Goal: Information Seeking & Learning: Learn about a topic

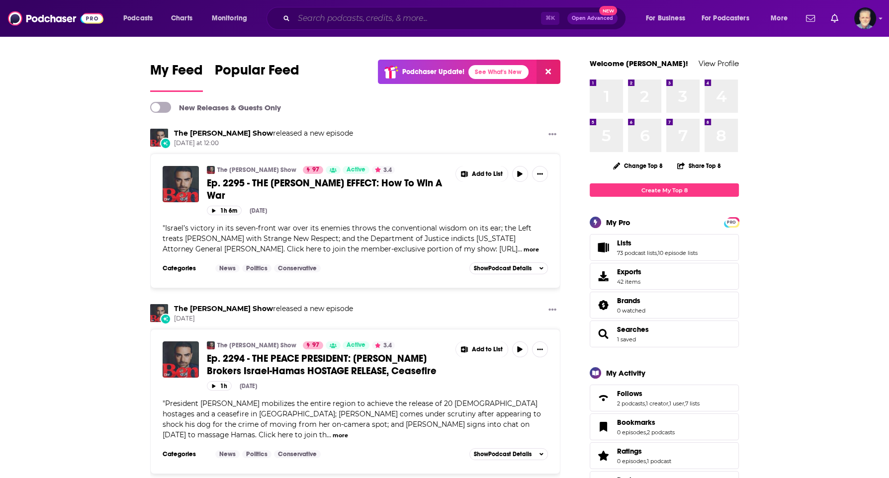
click at [487, 20] on input "Search podcasts, credits, & more..." at bounding box center [417, 18] width 247 height 16
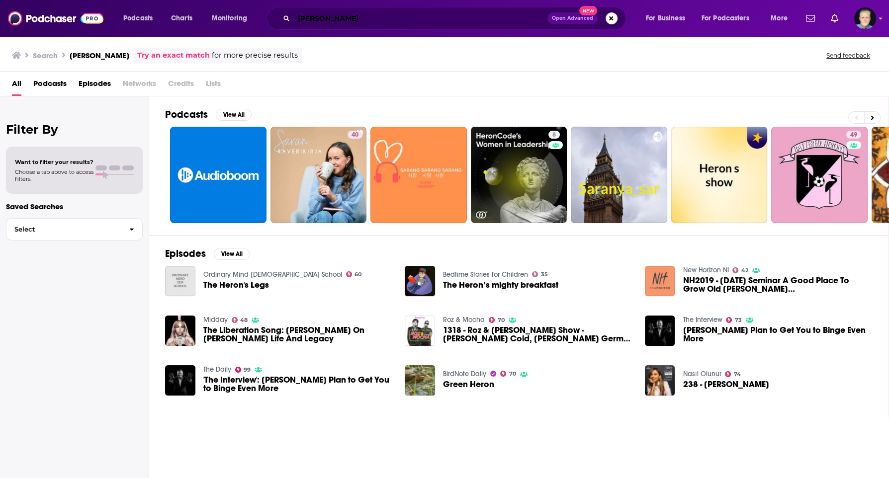
click at [357, 23] on input "saran heron" at bounding box center [421, 18] width 254 height 16
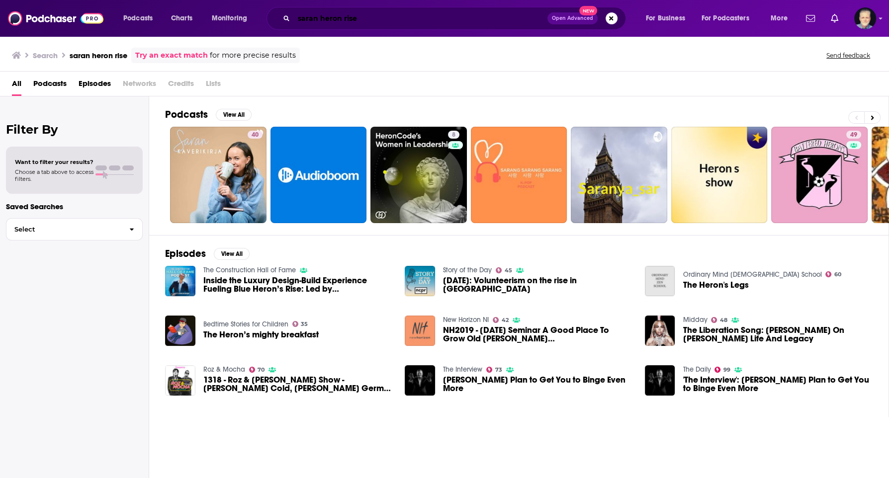
click at [374, 20] on input "saran heron rise" at bounding box center [421, 18] width 254 height 16
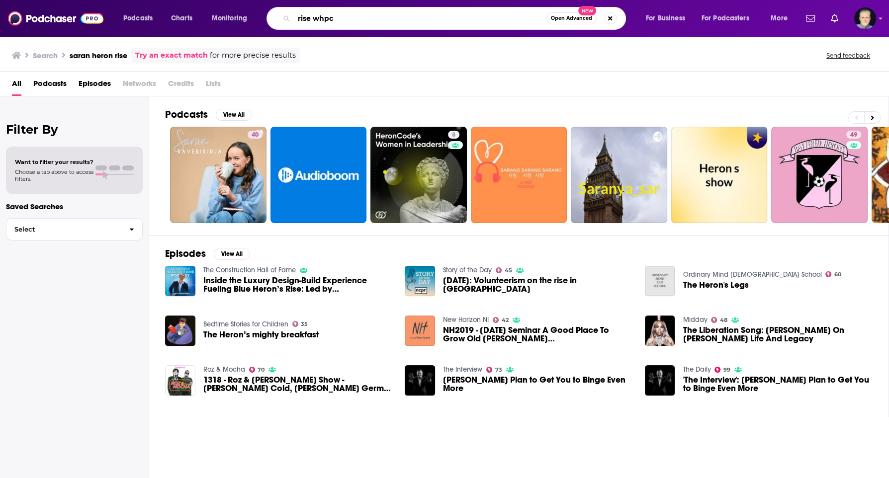
type input "rise whpc"
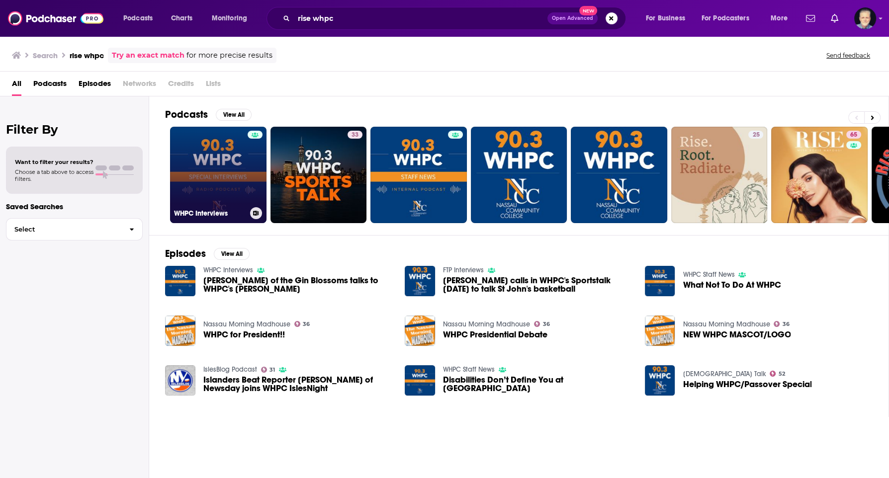
click at [242, 196] on link "WHPC Interviews" at bounding box center [218, 175] width 96 height 96
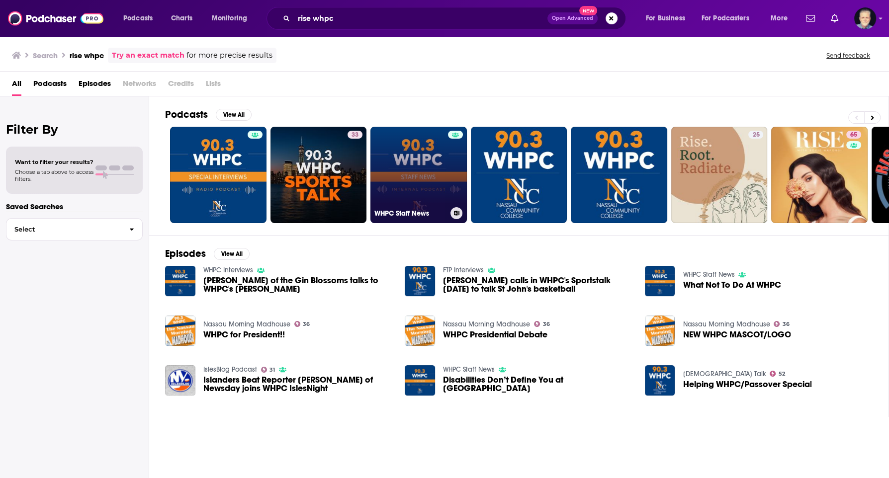
click at [418, 189] on link "WHPC Staff News" at bounding box center [418, 175] width 96 height 96
